Goal: Browse casually: Explore the website without a specific task or goal

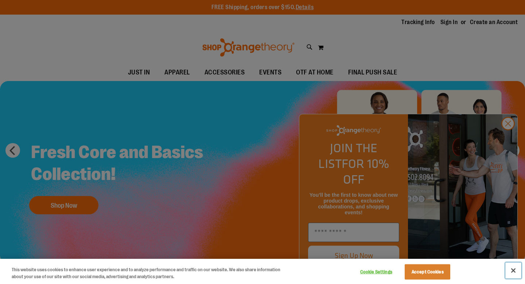
click at [514, 270] on button "Close" at bounding box center [513, 270] width 16 height 16
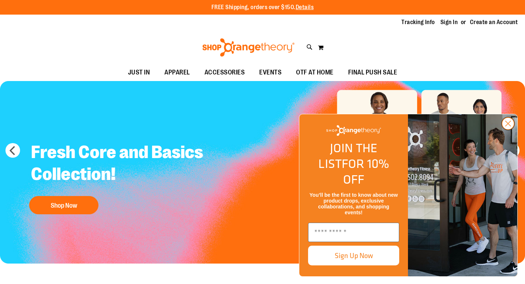
click at [509, 129] on circle "Close dialog" at bounding box center [508, 123] width 12 height 12
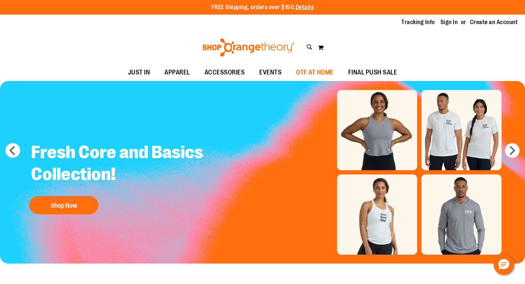
click at [307, 71] on span "OTF AT HOME" at bounding box center [315, 72] width 38 height 16
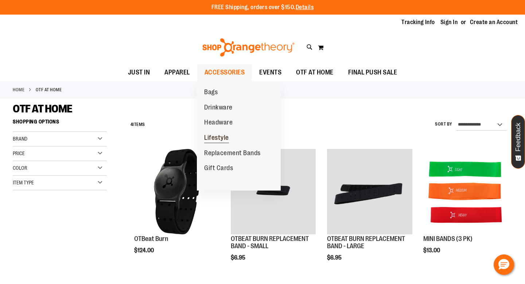
click at [224, 137] on span "Lifestyle" at bounding box center [216, 138] width 25 height 9
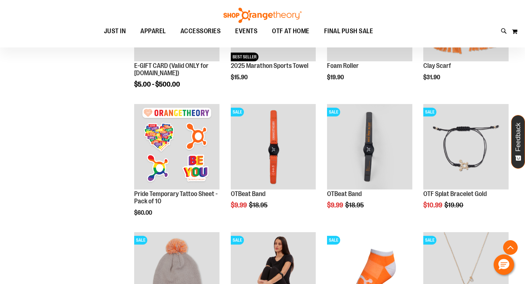
scroll to position [174, 0]
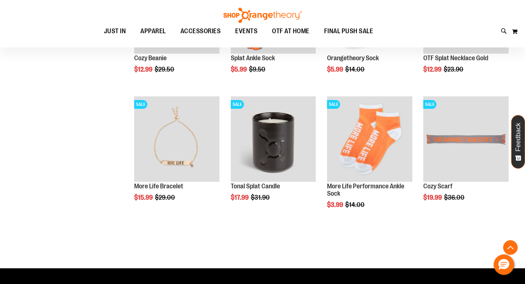
scroll to position [473, 0]
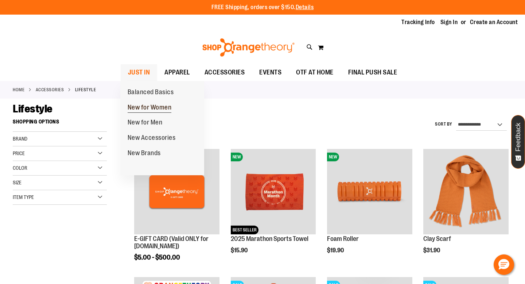
click at [147, 108] on span "New for Women" at bounding box center [150, 108] width 44 height 9
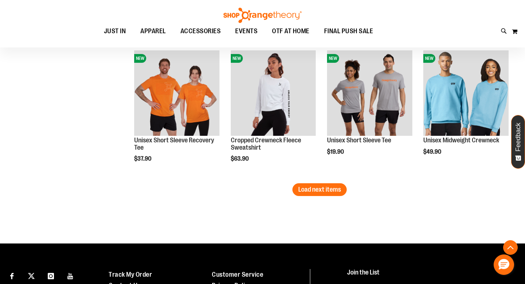
scroll to position [1188, 0]
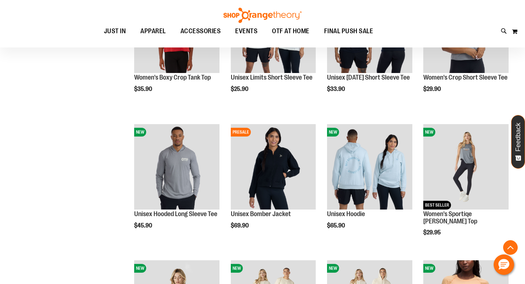
scroll to position [91, 0]
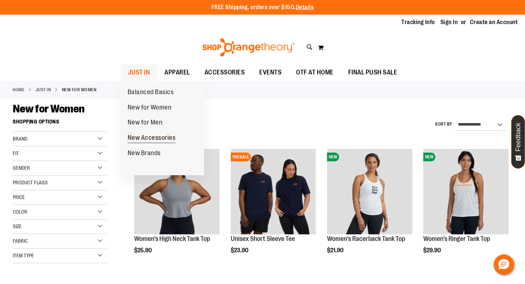
click at [147, 136] on span "New Accessories" at bounding box center [152, 138] width 48 height 9
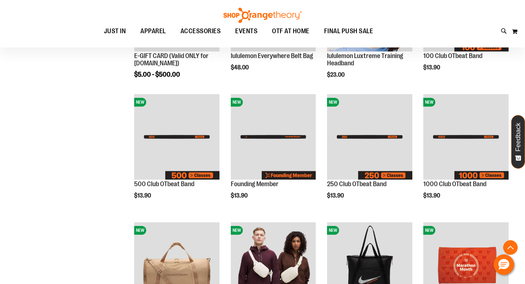
scroll to position [185, 0]
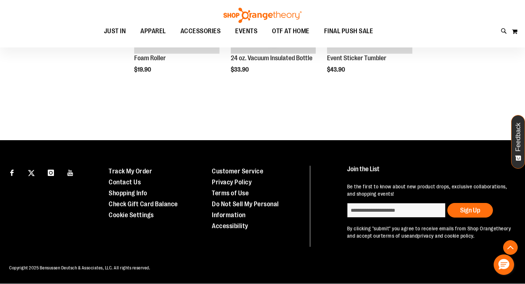
scroll to position [271, 0]
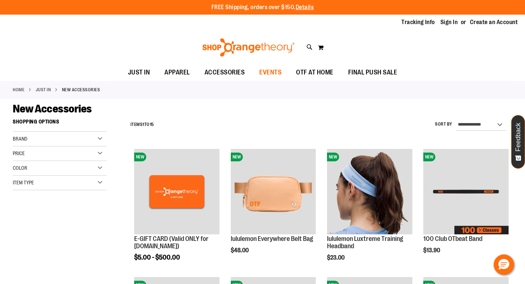
click at [272, 72] on span "EVENTS" at bounding box center [270, 72] width 22 height 16
